Goal: Transaction & Acquisition: Purchase product/service

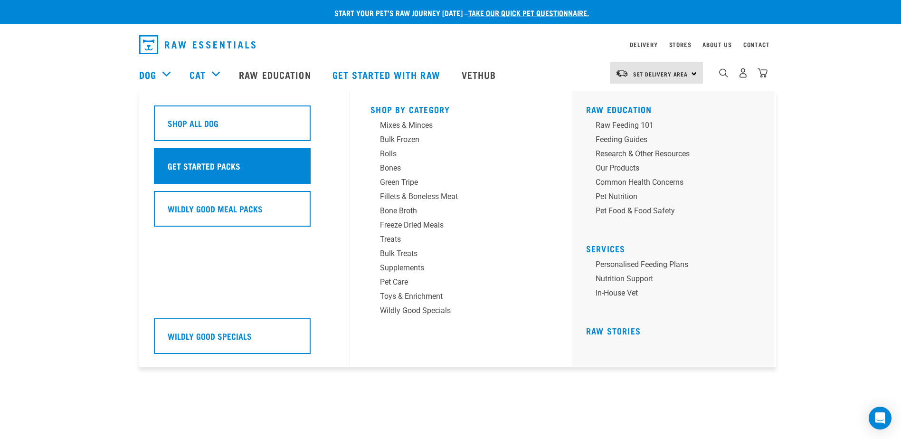
click at [201, 163] on h5 "Get Started Packs" at bounding box center [204, 166] width 73 height 12
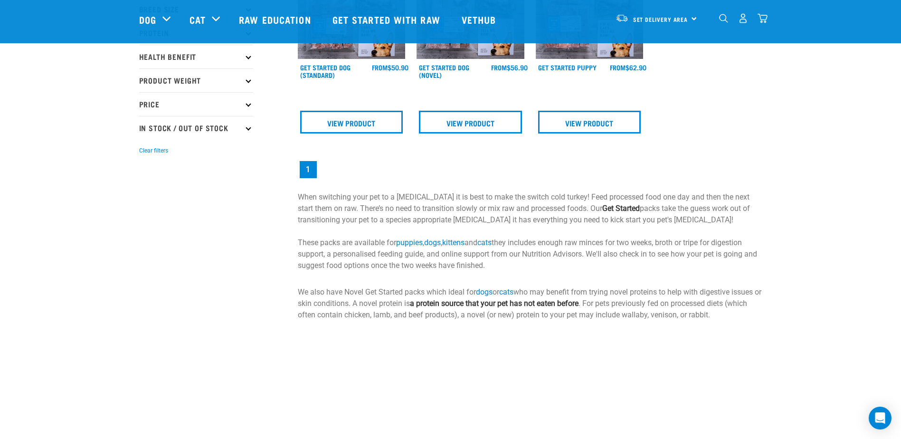
scroll to position [190, 0]
click at [489, 123] on link "View Product" at bounding box center [470, 122] width 103 height 23
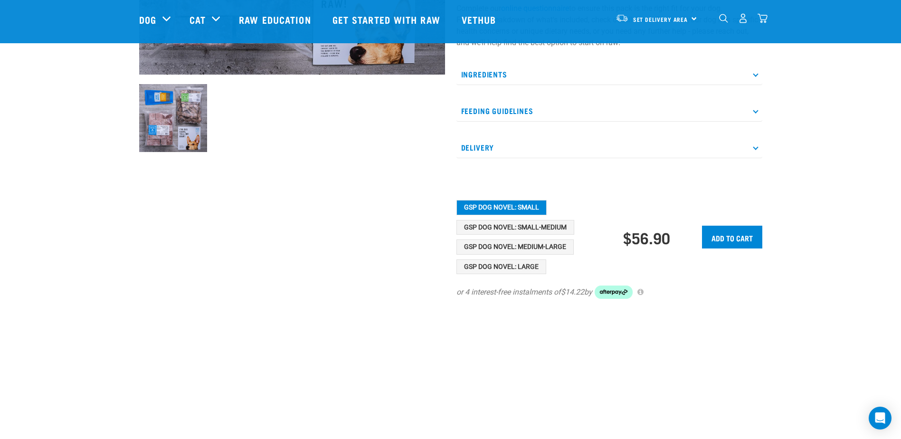
scroll to position [237, 0]
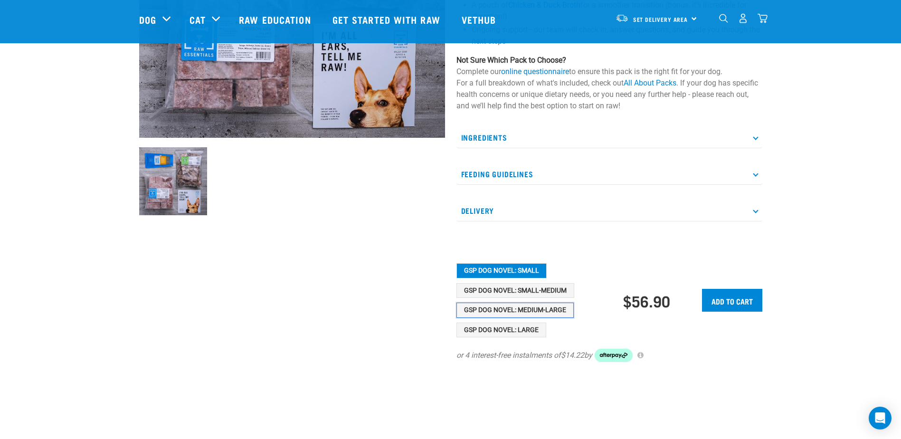
click at [540, 308] on button "GSP Dog Novel: Medium-Large" at bounding box center [514, 309] width 117 height 15
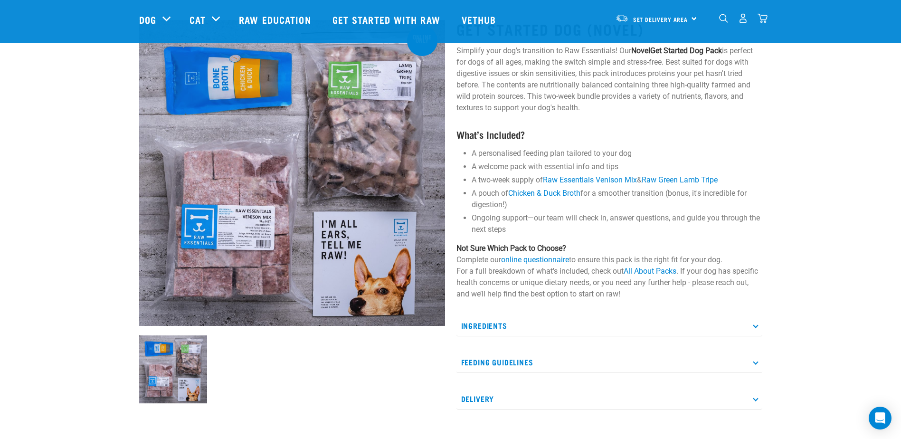
scroll to position [47, 0]
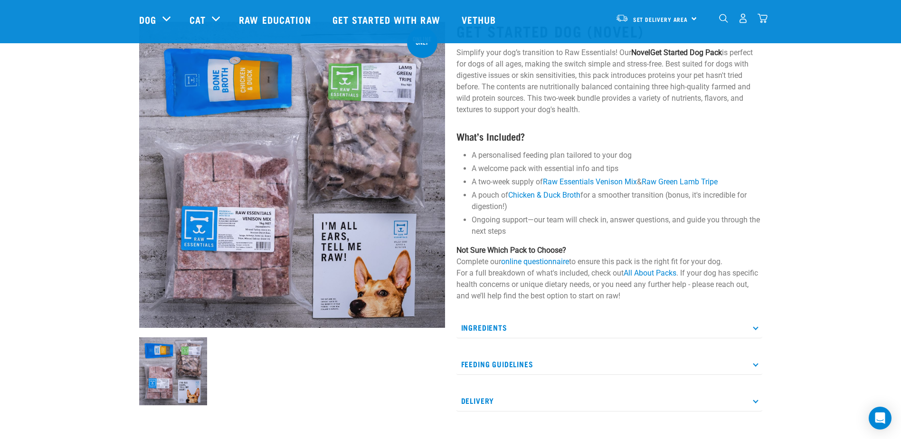
click at [754, 365] on icon at bounding box center [755, 363] width 5 height 5
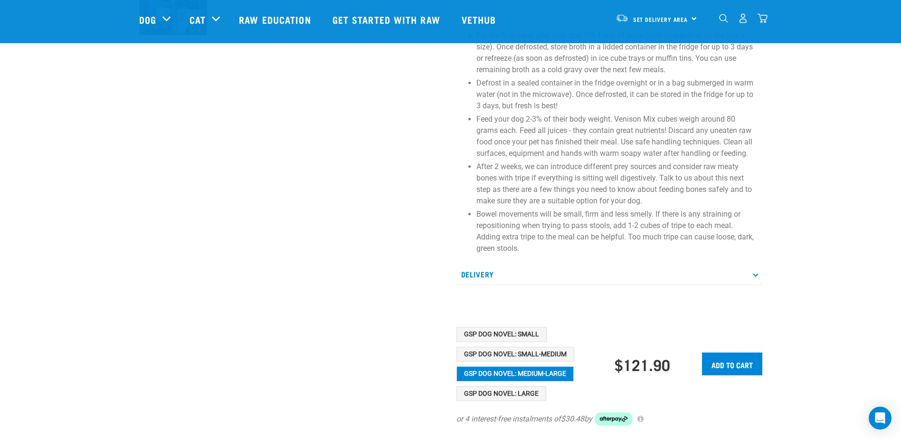
scroll to position [427, 0]
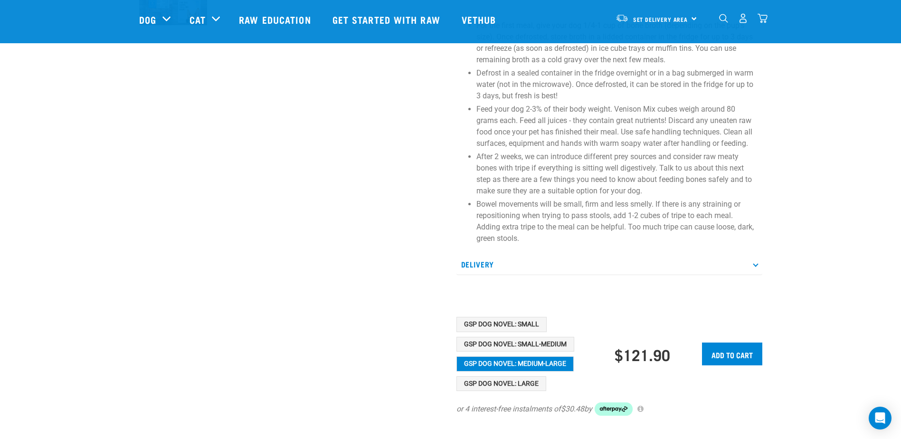
click at [760, 265] on p "Delivery" at bounding box center [609, 264] width 306 height 21
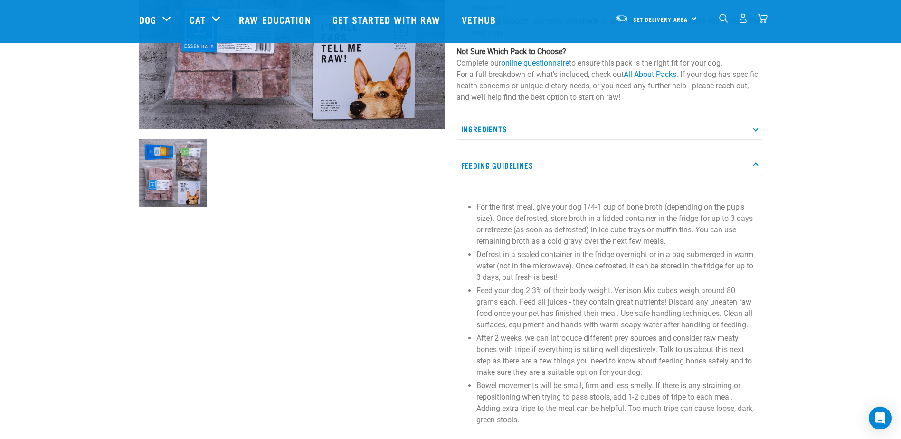
scroll to position [237, 0]
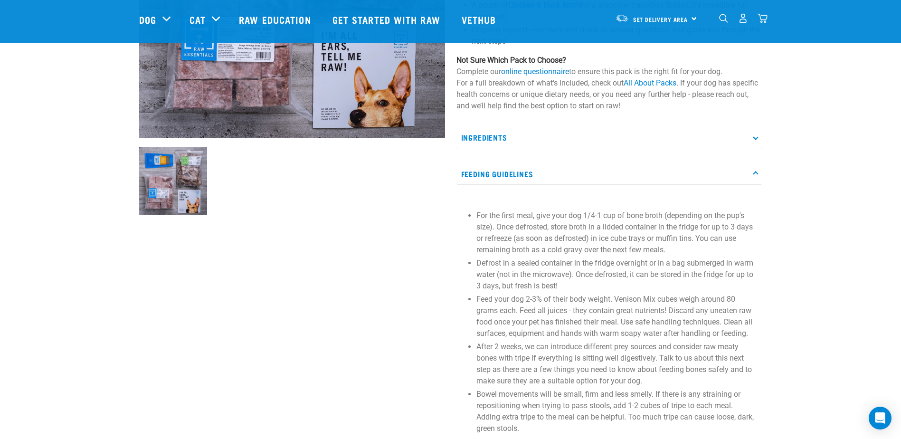
click at [754, 141] on p "Ingredients" at bounding box center [609, 137] width 306 height 21
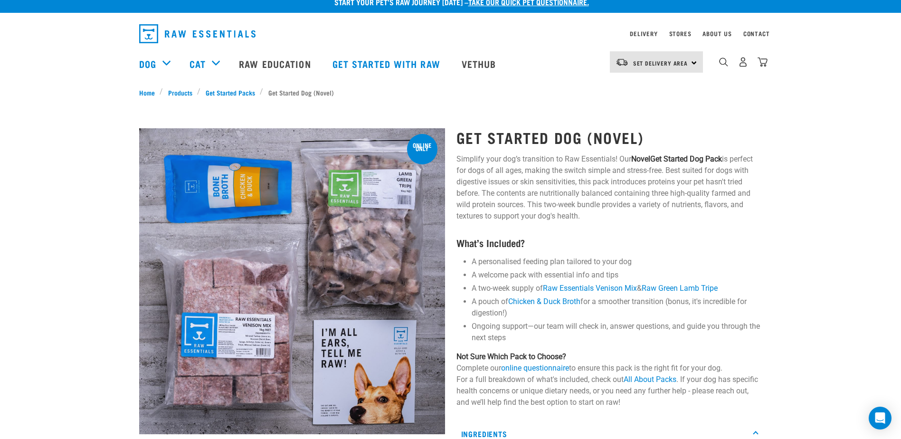
scroll to position [0, 0]
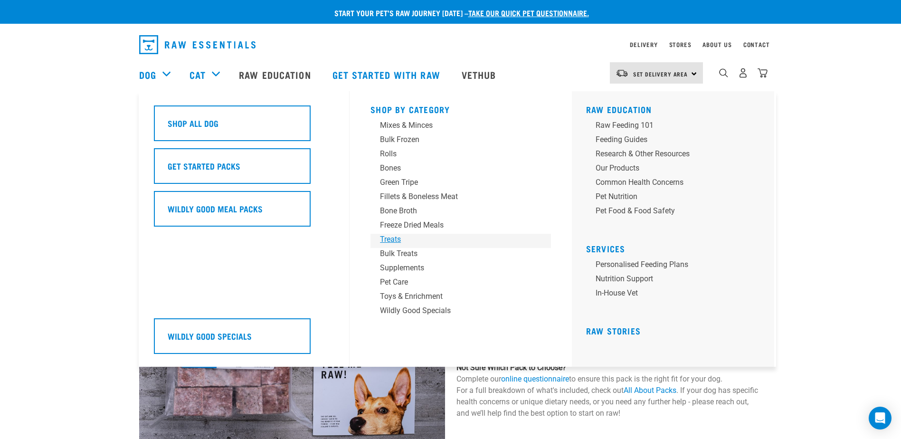
click at [393, 240] on div "Treats" at bounding box center [454, 239] width 148 height 11
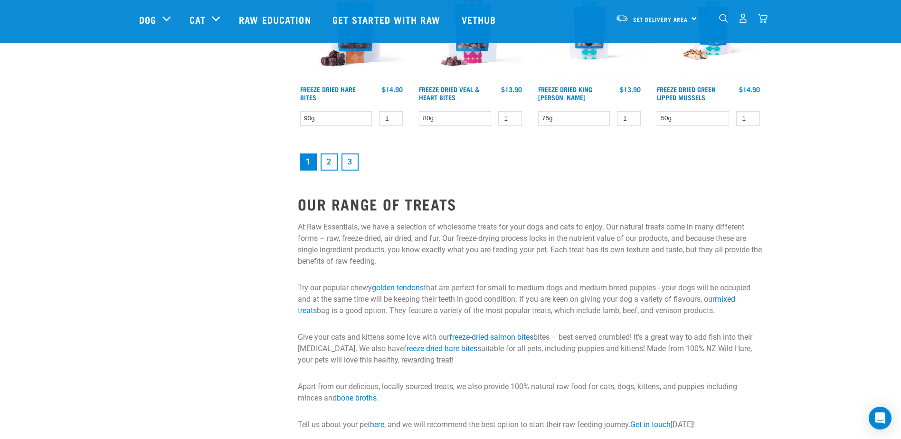
scroll to position [1377, 0]
